Goal: Information Seeking & Learning: Find specific fact

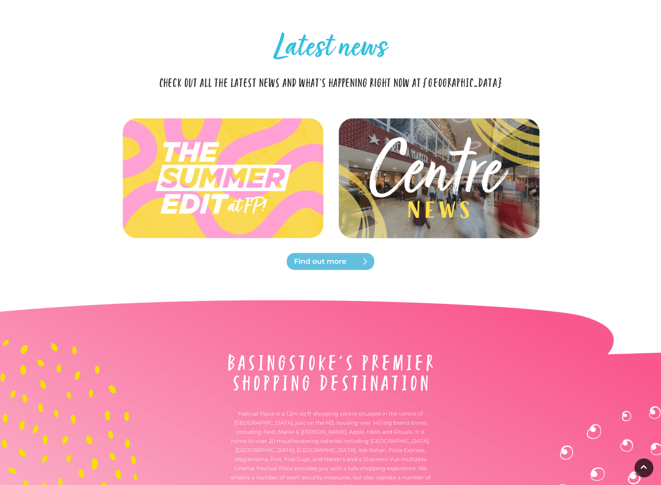
scroll to position [1634, 0]
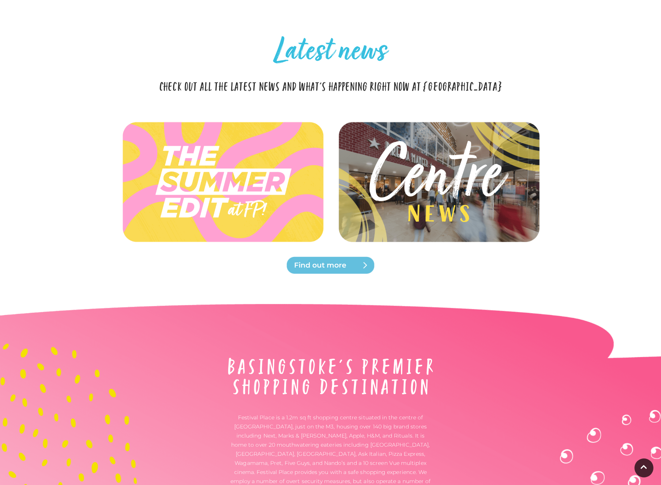
click at [361, 260] on span "Find out more" at bounding box center [339, 265] width 91 height 11
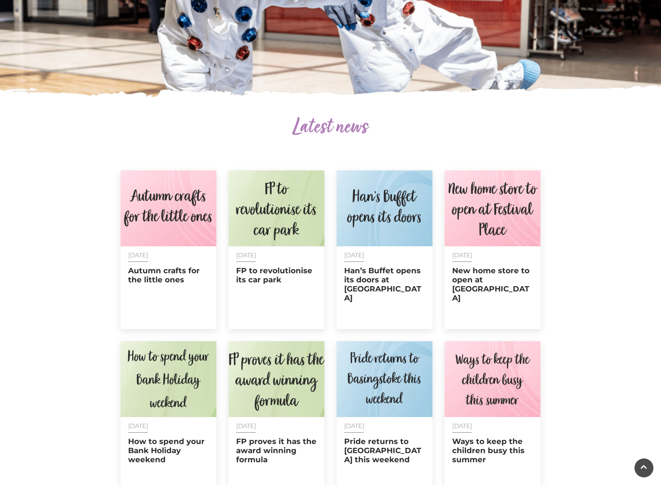
scroll to position [178, 0]
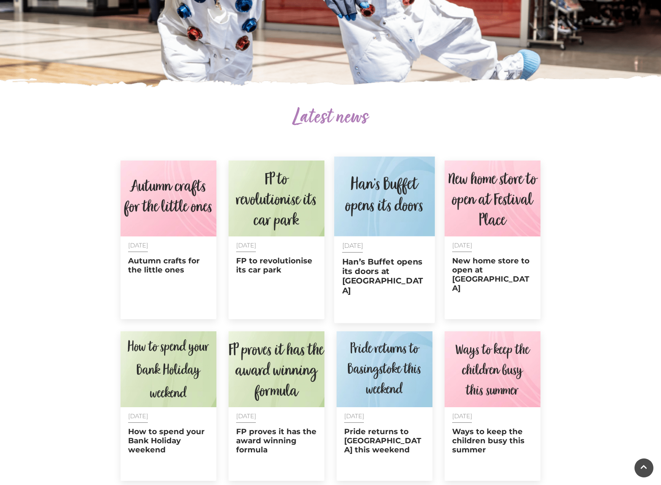
click at [379, 275] on h2 "Han’s Buffet opens its doors at [GEOGRAPHIC_DATA]" at bounding box center [384, 276] width 85 height 38
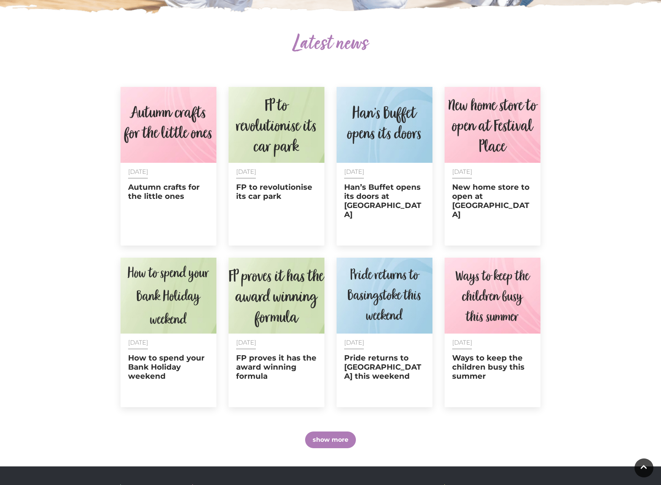
scroll to position [395, 0]
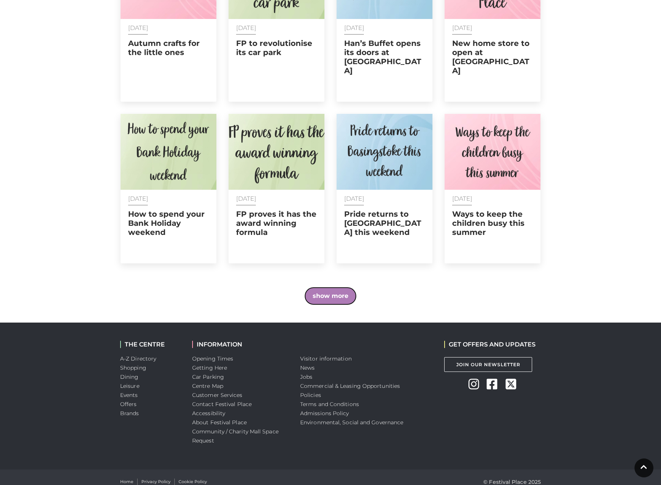
click at [326, 287] on button "show more" at bounding box center [330, 295] width 51 height 17
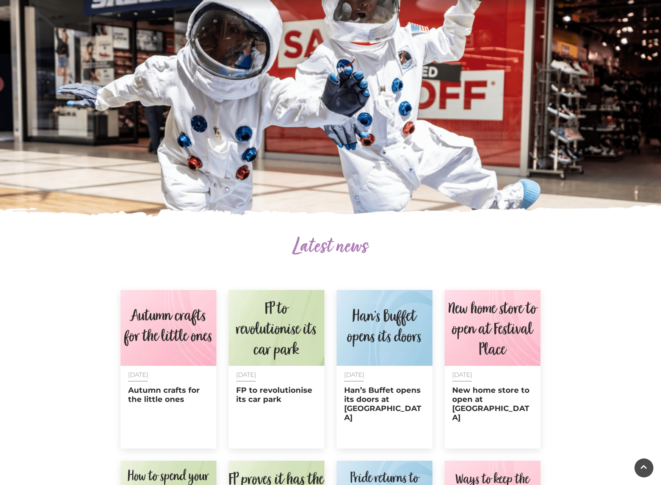
scroll to position [0, 0]
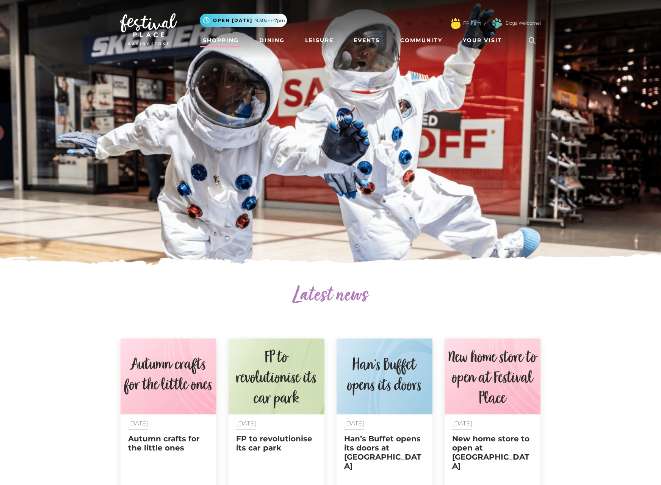
click at [226, 42] on link "Shopping" at bounding box center [221, 40] width 42 height 14
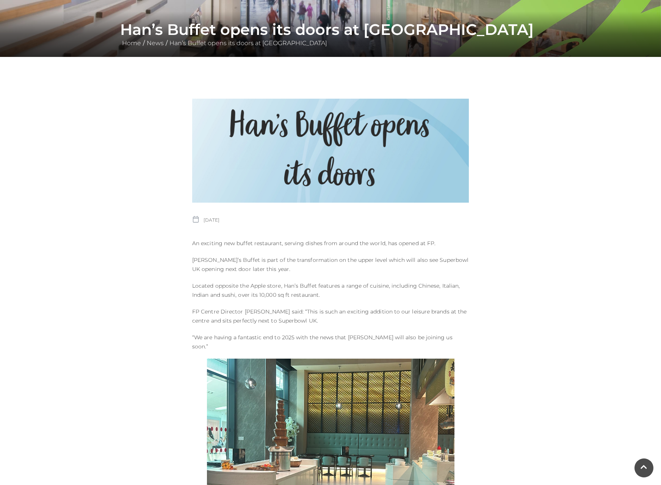
scroll to position [123, 0]
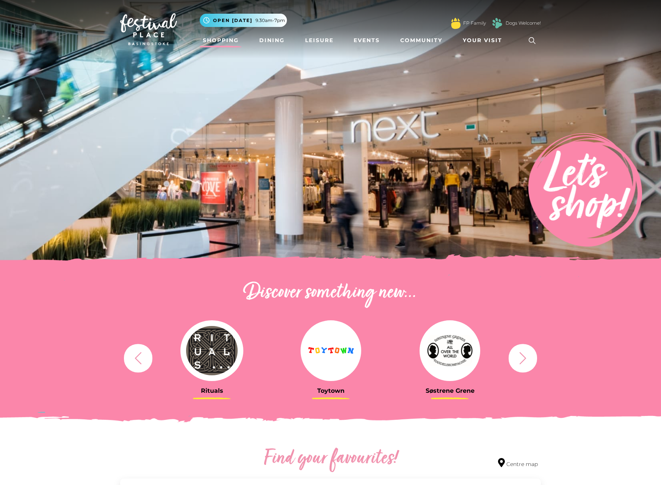
click at [536, 40] on icon at bounding box center [532, 40] width 11 height 11
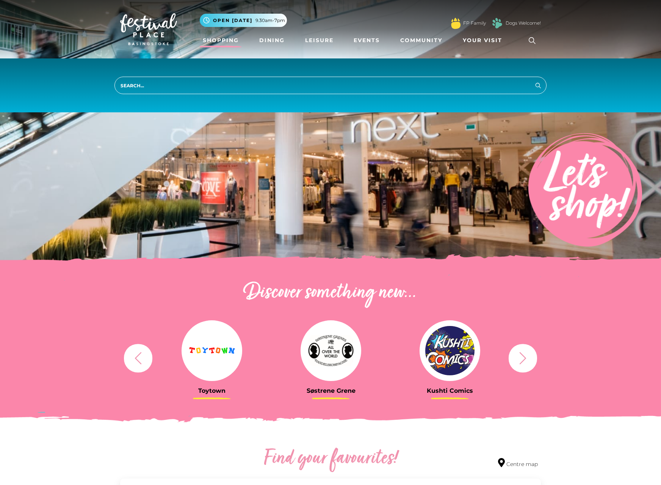
click at [163, 85] on input "search" at bounding box center [331, 85] width 432 height 17
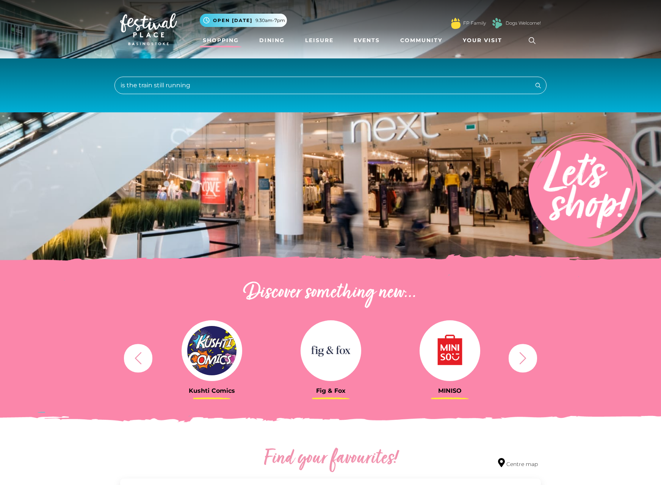
type input "is the train still running"
click at [534, 80] on button "Search" at bounding box center [538, 84] width 9 height 9
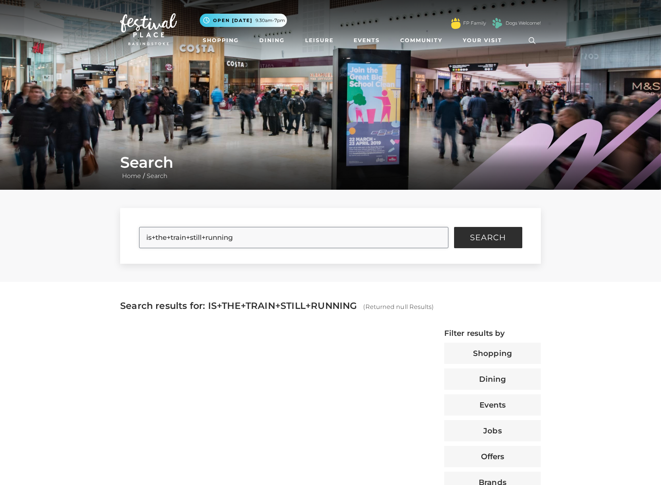
drag, startPoint x: 247, startPoint y: 241, endPoint x: 128, endPoint y: 237, distance: 119.1
click at [128, 240] on form "is+the+train+still+running Search" at bounding box center [330, 236] width 421 height 56
type input "train"
click at [454, 227] on button "Search" at bounding box center [488, 237] width 68 height 21
click at [482, 243] on button "Search" at bounding box center [488, 237] width 68 height 21
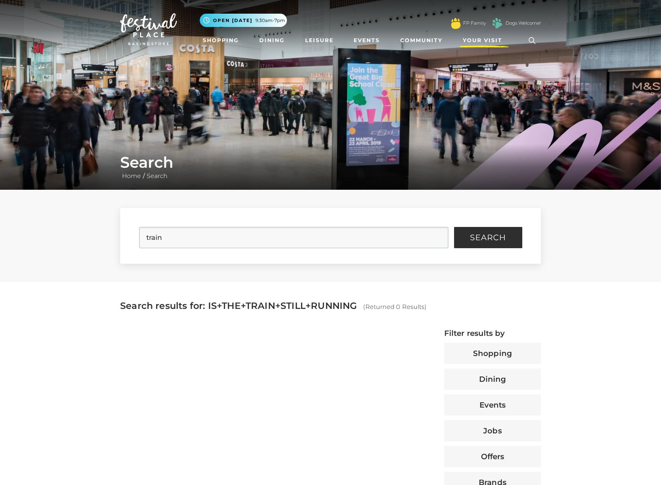
click at [487, 41] on span "Your Visit" at bounding box center [482, 40] width 39 height 8
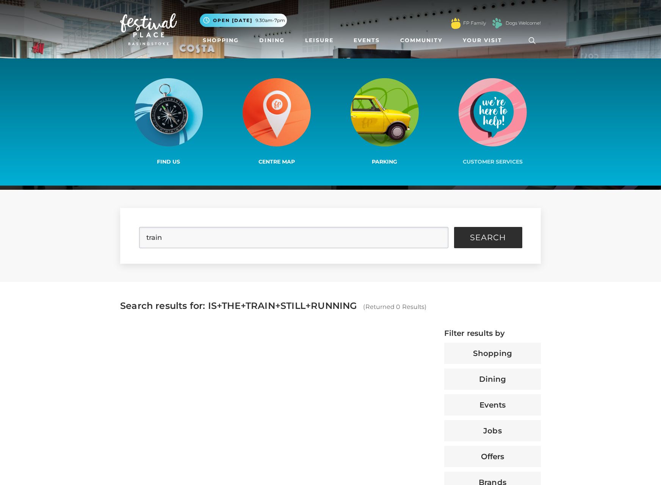
click at [500, 159] on span "Customer Services" at bounding box center [493, 161] width 60 height 7
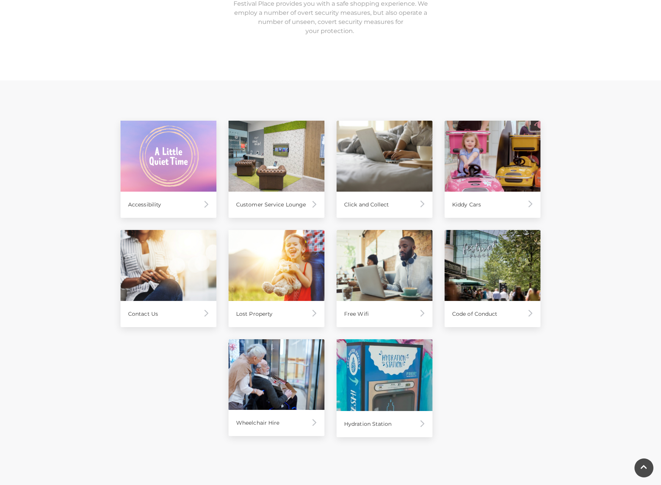
scroll to position [278, 0]
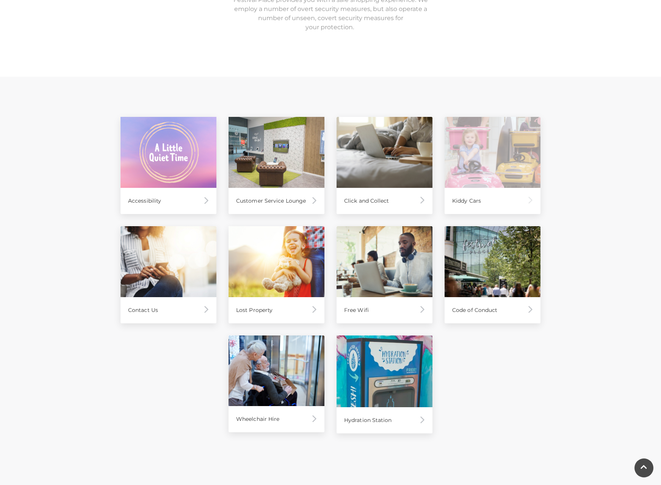
click at [477, 196] on div "Kiddy Cars" at bounding box center [493, 201] width 96 height 26
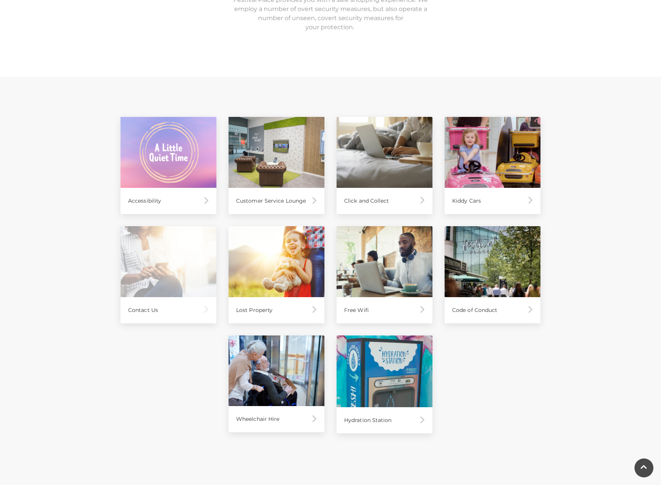
click at [185, 313] on div "Contact Us" at bounding box center [169, 310] width 96 height 26
